Goal: Information Seeking & Learning: Find specific fact

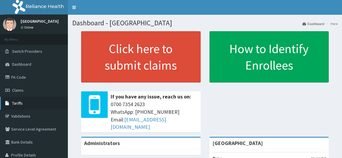
click at [18, 102] on span "Tariffs" at bounding box center [17, 103] width 11 height 5
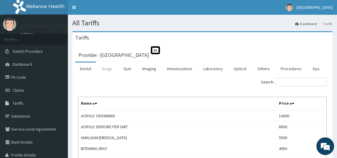
click at [111, 69] on link "Drugs" at bounding box center [107, 69] width 20 height 12
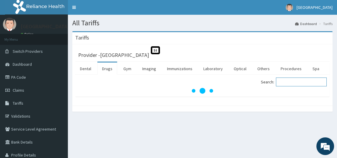
click at [299, 84] on input "Search:" at bounding box center [301, 82] width 51 height 9
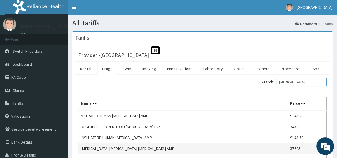
type input "INSULIN"
click at [119, 146] on td "INSULIN LANTUS INSULIN AMP" at bounding box center [182, 148] width 209 height 11
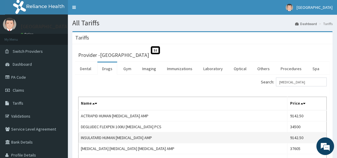
click at [123, 136] on td "INSULATARD HUMAN INSULIN AMP" at bounding box center [182, 137] width 209 height 11
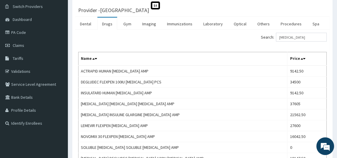
scroll to position [46, 0]
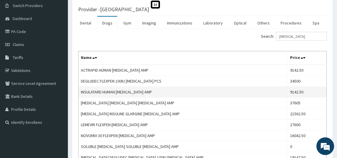
click at [287, 93] on td "9142.50" at bounding box center [306, 92] width 39 height 11
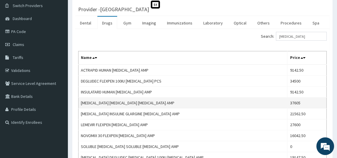
click at [104, 102] on td "INSULIN LANTUS INSULIN AMP" at bounding box center [182, 103] width 209 height 11
copy td "LANTUS"
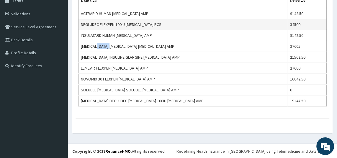
scroll to position [0, 0]
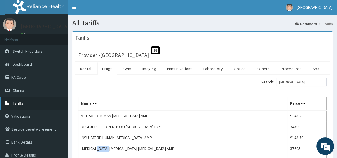
click at [22, 102] on span "Tariffs" at bounding box center [18, 103] width 11 height 5
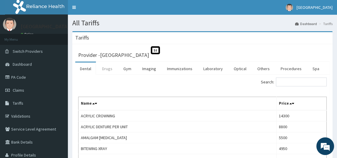
click at [106, 68] on link "Drugs" at bounding box center [107, 69] width 20 height 12
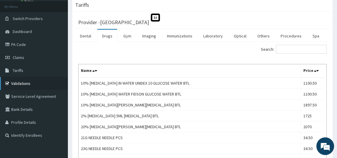
scroll to position [65, 0]
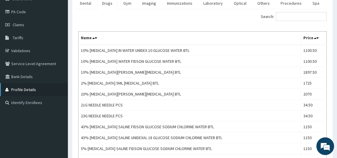
click at [21, 90] on link "Profile Details" at bounding box center [34, 89] width 68 height 13
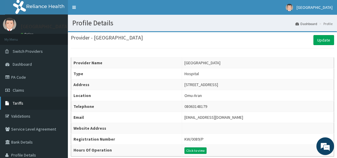
click at [15, 104] on span "Tariffs" at bounding box center [18, 103] width 11 height 5
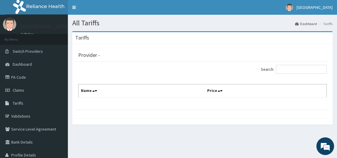
click at [327, 20] on button at bounding box center [329, 27] width 8 height 29
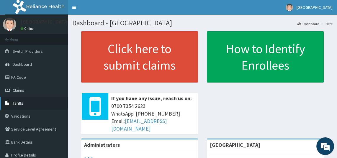
click at [19, 105] on span "Tariffs" at bounding box center [18, 103] width 11 height 5
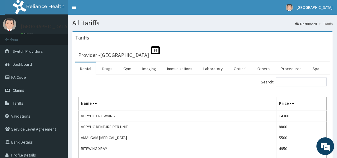
click at [106, 70] on link "Drugs" at bounding box center [107, 69] width 20 height 12
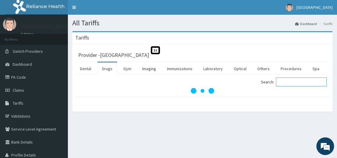
click at [288, 82] on input "Search:" at bounding box center [301, 82] width 51 height 9
paste input "LISINOPRIL"
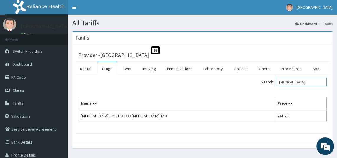
scroll to position [12, 0]
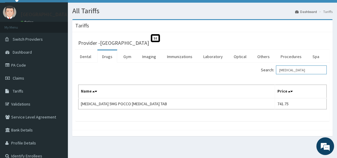
click at [297, 70] on input "LISINOPRIL" at bounding box center [301, 69] width 51 height 9
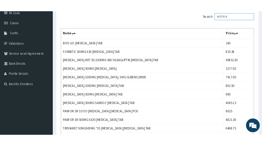
scroll to position [76, 0]
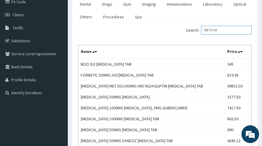
click at [233, 28] on input "METFOR" at bounding box center [226, 30] width 51 height 9
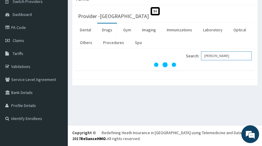
scroll to position [68, 0]
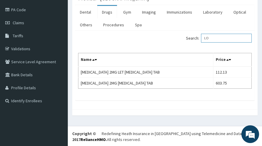
type input "L"
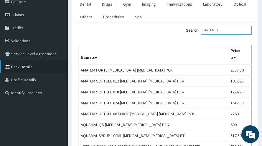
scroll to position [10, 0]
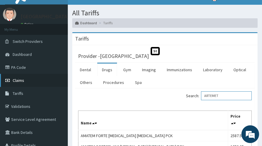
type input "ARTEMET"
click at [20, 82] on span "Claims" at bounding box center [19, 80] width 12 height 5
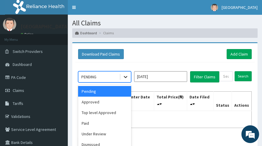
click at [130, 75] on div at bounding box center [125, 76] width 11 height 11
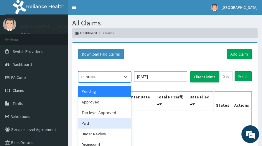
click at [97, 120] on div "Paid" at bounding box center [104, 123] width 53 height 11
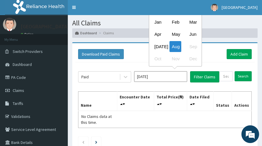
click at [157, 76] on input "[DATE]" at bounding box center [160, 76] width 53 height 11
click at [152, 35] on div "Apr" at bounding box center [158, 34] width 12 height 11
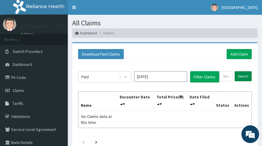
click at [243, 74] on input "Search" at bounding box center [243, 76] width 17 height 10
click at [124, 78] on icon at bounding box center [126, 77] width 6 height 6
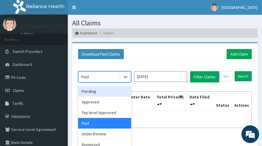
click at [160, 71] on input "[DATE]" at bounding box center [160, 76] width 53 height 11
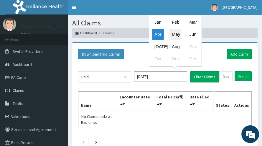
click at [170, 35] on div "May" at bounding box center [176, 34] width 12 height 11
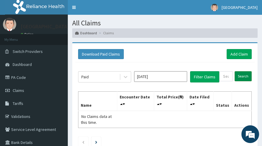
click at [245, 76] on input "Search" at bounding box center [243, 76] width 17 height 10
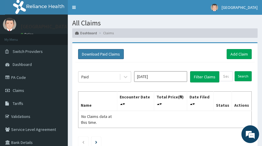
click at [98, 55] on button "Download Paid Claims" at bounding box center [101, 54] width 46 height 10
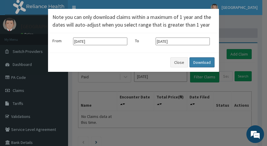
click at [202, 66] on button "Download" at bounding box center [202, 62] width 25 height 10
click at [182, 62] on button "Close" at bounding box center [179, 62] width 18 height 10
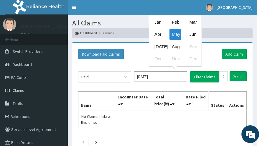
click at [165, 73] on input "[DATE]" at bounding box center [160, 76] width 53 height 11
click at [187, 32] on div "Jun" at bounding box center [193, 34] width 12 height 11
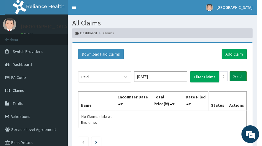
click at [237, 75] on input "Search" at bounding box center [238, 76] width 17 height 10
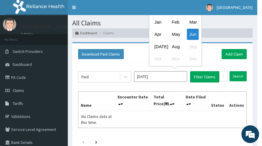
click at [159, 75] on input "[DATE]" at bounding box center [160, 76] width 53 height 11
click at [152, 21] on div "Jan" at bounding box center [158, 22] width 12 height 11
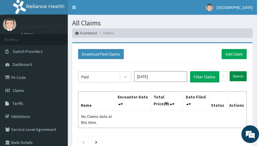
click at [240, 72] on input "Search" at bounding box center [238, 76] width 17 height 10
click at [197, 75] on button "Filter Claims" at bounding box center [204, 76] width 29 height 11
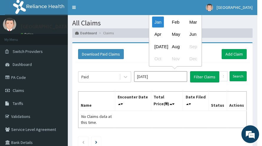
click at [170, 76] on input "[DATE]" at bounding box center [160, 76] width 53 height 11
click at [170, 22] on div "Feb" at bounding box center [176, 22] width 12 height 11
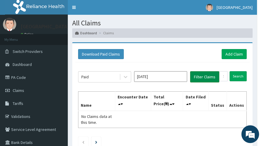
click at [198, 75] on button "Filter Claims" at bounding box center [204, 76] width 29 height 11
click at [243, 77] on input "Search" at bounding box center [238, 76] width 17 height 10
click at [156, 75] on input "[DATE]" at bounding box center [160, 76] width 53 height 11
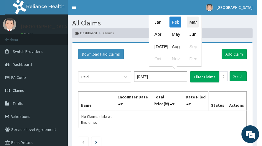
click at [187, 23] on div "Mar" at bounding box center [193, 22] width 12 height 11
type input "[DATE]"
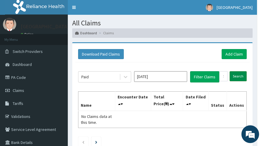
click at [243, 73] on input "Search" at bounding box center [238, 76] width 17 height 10
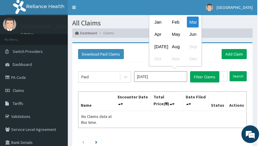
click at [160, 76] on input "[DATE]" at bounding box center [160, 76] width 53 height 11
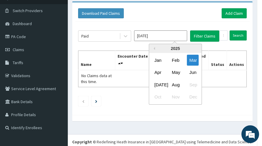
scroll to position [50, 0]
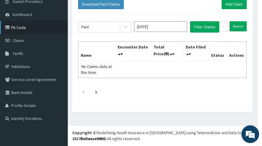
click at [23, 28] on link "PA Code" at bounding box center [34, 27] width 68 height 13
click at [25, 28] on link "PA Code" at bounding box center [34, 27] width 68 height 13
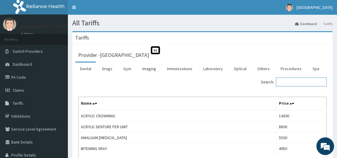
click at [299, 83] on input "Search:" at bounding box center [301, 82] width 51 height 9
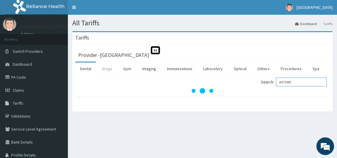
type input "ARTEME"
click at [107, 70] on link "Drugs" at bounding box center [107, 69] width 20 height 12
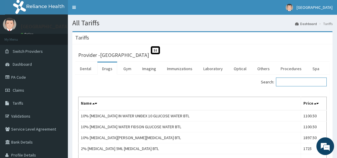
click at [291, 82] on input "Search:" at bounding box center [301, 82] width 51 height 9
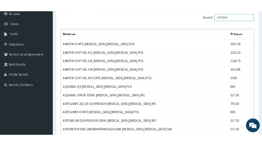
scroll to position [81, 0]
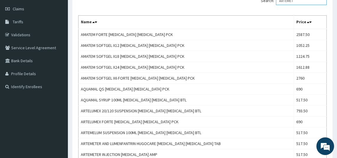
click at [300, 1] on input "ARTEMET" at bounding box center [301, 0] width 51 height 9
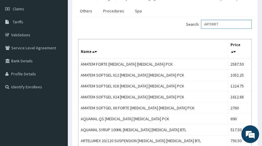
click at [227, 23] on input "ARTEMET" at bounding box center [226, 24] width 51 height 9
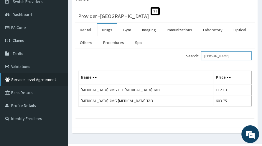
scroll to position [68, 0]
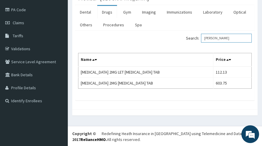
click at [223, 38] on input "LOPER" at bounding box center [226, 38] width 51 height 9
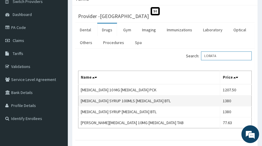
scroll to position [81, 0]
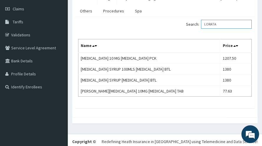
click at [221, 23] on input "LORATA" at bounding box center [226, 24] width 51 height 9
paste input "METOCLOPRAMIDE"
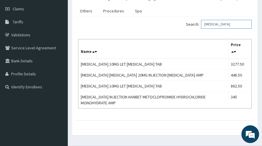
click at [233, 24] on input "METOCLOPRAMIDE" at bounding box center [226, 24] width 51 height 9
paste input "ISOPROSTO"
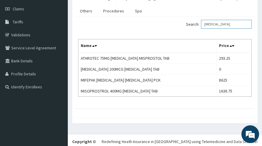
click at [229, 23] on input "MISOPROSTOL" at bounding box center [226, 24] width 51 height 9
click at [228, 23] on input "MISOPROSTOL" at bounding box center [226, 24] width 51 height 9
paste input "ULTIVITE"
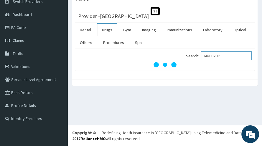
scroll to position [68, 0]
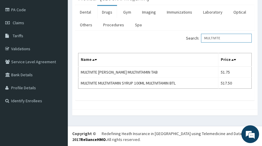
click at [236, 36] on input "MULTIVITE" at bounding box center [226, 38] width 51 height 9
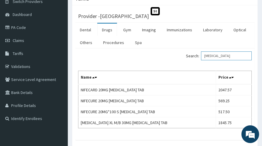
scroll to position [81, 0]
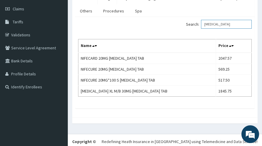
click at [231, 24] on input "NIFEDIPINE" at bounding box center [226, 24] width 51 height 9
paste input "OMEPRAZOL"
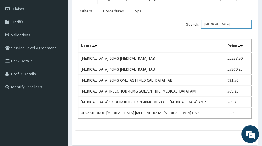
click at [232, 23] on input "OMEPRAZOLE" at bounding box center [226, 24] width 51 height 9
paste input "NDERSETRON"
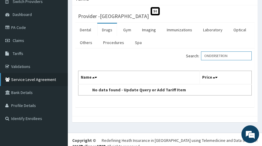
scroll to position [57, 0]
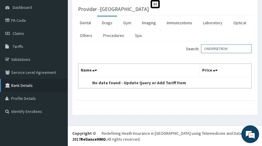
type input "ONDERSETRON"
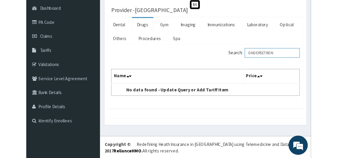
scroll to position [31, 0]
